Goal: Register for event/course

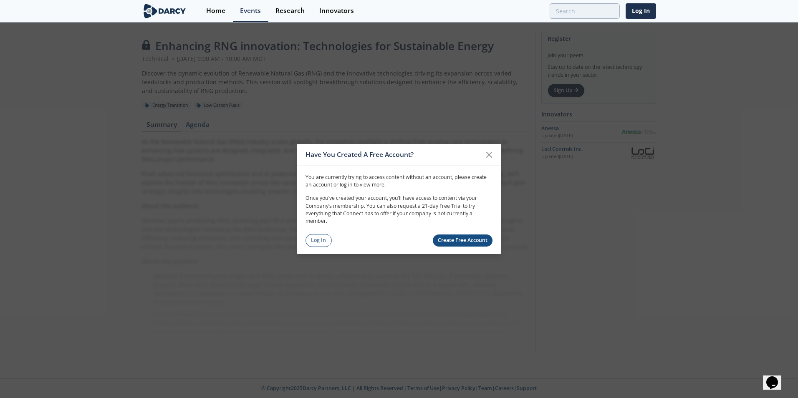
click at [329, 243] on link "Log In" at bounding box center [319, 240] width 26 height 13
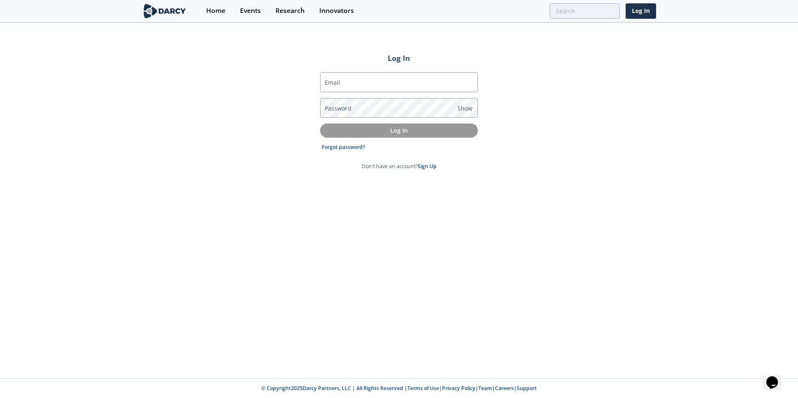
click at [349, 88] on input "Email" at bounding box center [399, 82] width 158 height 20
type input "[PERSON_NAME][EMAIL_ADDRESS][PERSON_NAME][DOMAIN_NAME]"
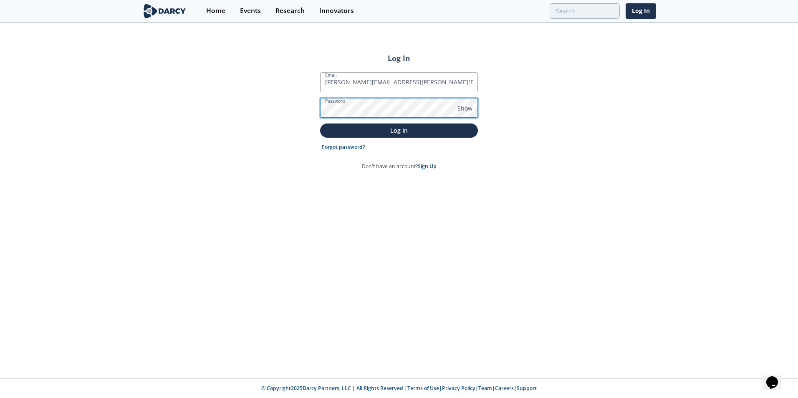
click at [320, 124] on button "Log In" at bounding box center [399, 131] width 158 height 14
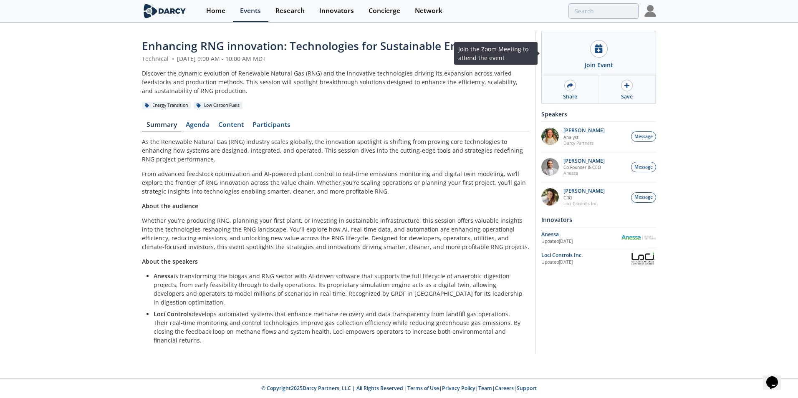
click at [608, 45] on div "Join Event" at bounding box center [599, 53] width 114 height 44
click at [278, 225] on p "Whether you're producing RNG, planning your first plant, or investing in sustai…" at bounding box center [335, 233] width 387 height 35
drag, startPoint x: 280, startPoint y: 222, endPoint x: 293, endPoint y: 220, distance: 13.4
click at [293, 220] on p "Whether you're producing RNG, planning your first plant, or investing in sustai…" at bounding box center [335, 233] width 387 height 35
